Goal: Find specific page/section: Find specific page/section

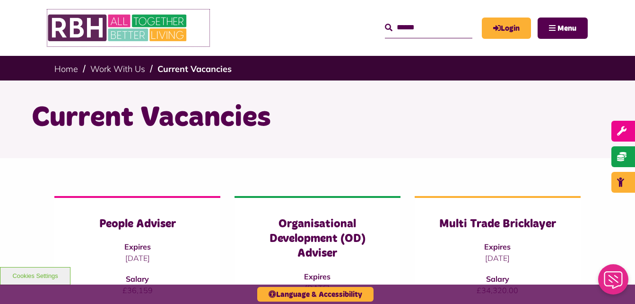
click at [81, 27] on img at bounding box center [118, 27] width 142 height 37
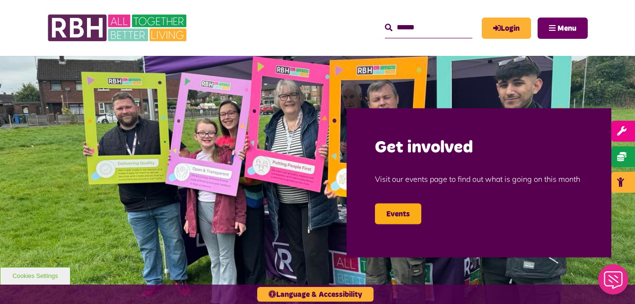
click at [565, 26] on span "Menu" at bounding box center [566, 29] width 19 height 8
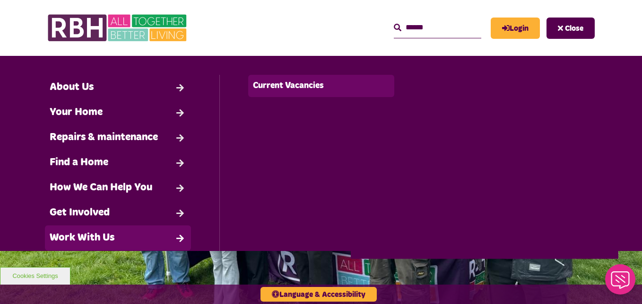
click at [287, 89] on link "Current Vacancies" at bounding box center [321, 86] width 146 height 22
